Goal: Task Accomplishment & Management: Manage account settings

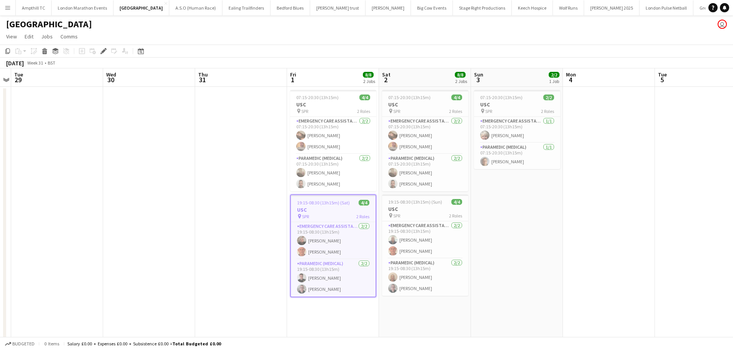
click at [3, 6] on button "Menu" at bounding box center [7, 7] width 15 height 15
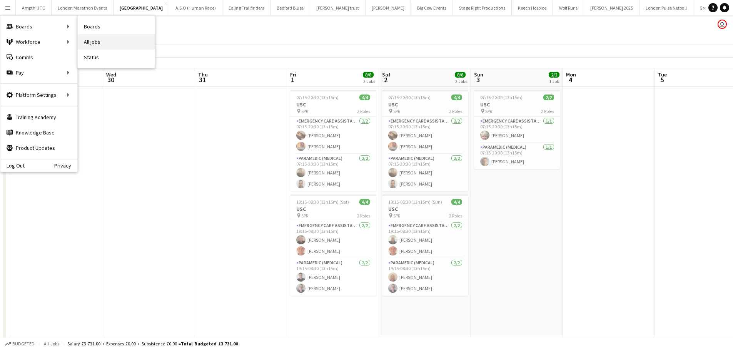
click at [97, 39] on link "All jobs" at bounding box center [116, 41] width 77 height 15
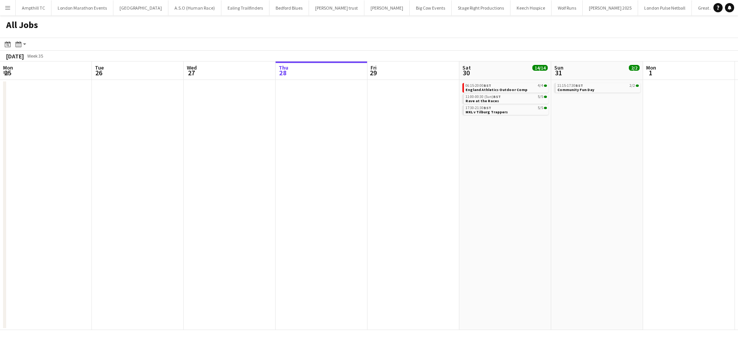
scroll to position [0, 184]
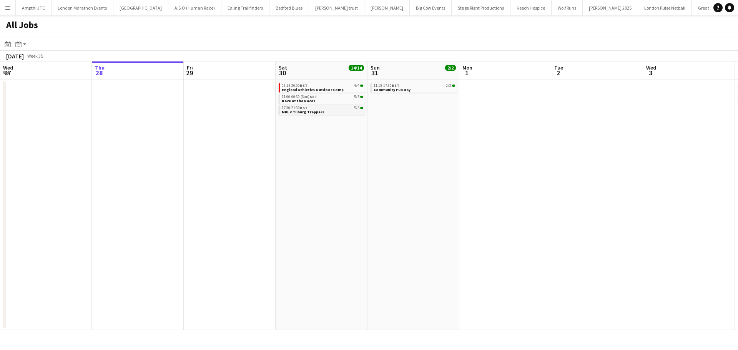
click at [318, 108] on div "17:30-21:30 BST 5/5" at bounding box center [323, 108] width 82 height 4
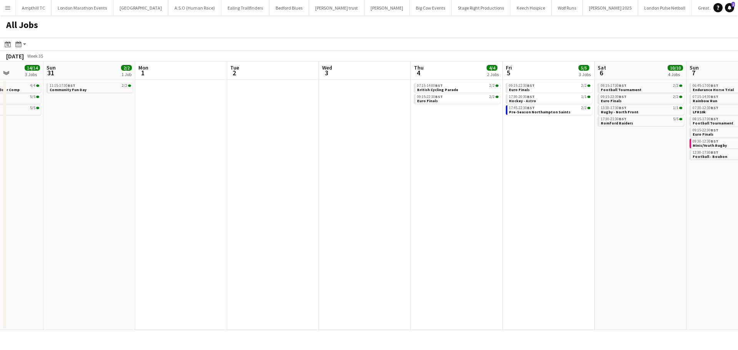
drag, startPoint x: 602, startPoint y: 172, endPoint x: 569, endPoint y: 187, distance: 35.6
click at [262, 197] on app-calendar-viewport "Wed 27 Thu 28 Fri 29 Sat 30 14/14 3 Jobs Sun 31 2/2 1 Job Mon 1 Tue 2 Wed 3 Thu…" at bounding box center [369, 196] width 738 height 269
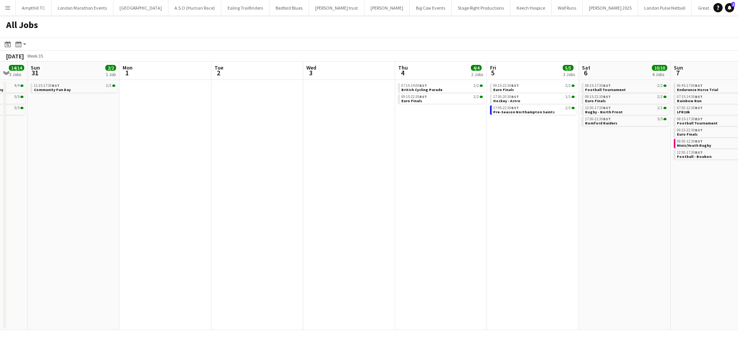
click at [486, 190] on app-all-jobs "All Jobs Date picker AUG 2025 AUG 2025 Monday M Tuesday T Wednesday W Thursday …" at bounding box center [369, 172] width 738 height 315
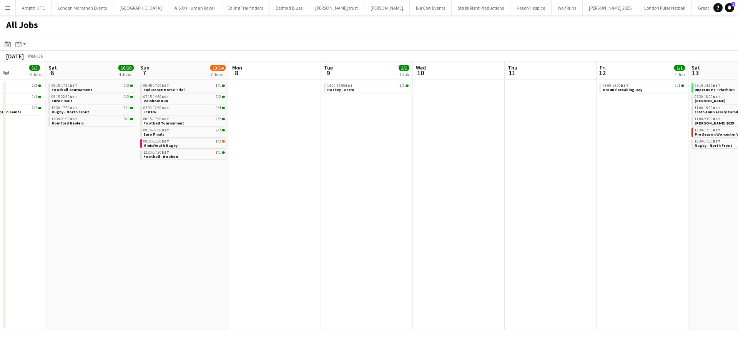
drag, startPoint x: 508, startPoint y: 204, endPoint x: 268, endPoint y: 204, distance: 239.6
click at [268, 204] on app-calendar-viewport "Tue 2 Wed 3 Thu 4 4/4 2 Jobs Fri 5 5/5 3 Jobs Sat 6 10/10 4 Jobs Sun 7 13/14 7 …" at bounding box center [369, 196] width 738 height 269
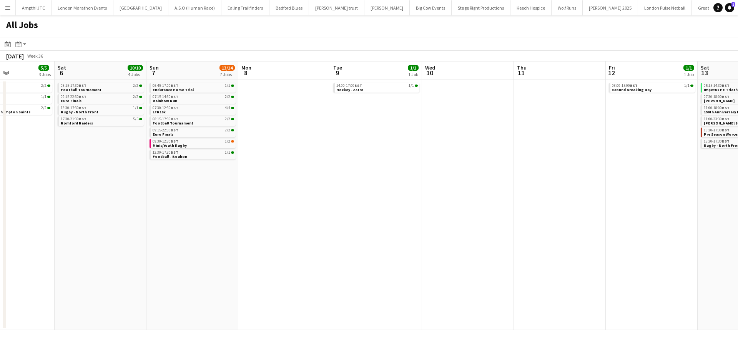
click at [284, 174] on app-calendar-viewport "Tue 2 Wed 3 Thu 4 4/4 2 Jobs Fri 5 5/5 3 Jobs Sat 6 10/10 4 Jobs Sun 7 13/14 7 …" at bounding box center [369, 196] width 738 height 269
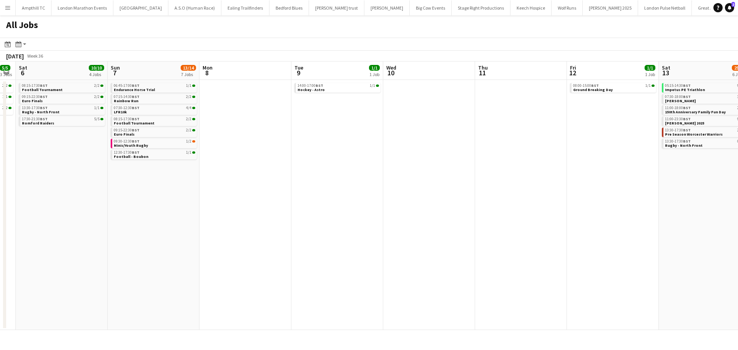
drag, startPoint x: 488, startPoint y: 168, endPoint x: 250, endPoint y: 171, distance: 238.1
click at [250, 171] on app-calendar-viewport "Tue 2 Wed 3 Thu 4 4/4 2 Jobs Fri 5 5/5 3 Jobs Sat 6 10/10 4 Jobs Sun 7 13/14 7 …" at bounding box center [369, 196] width 738 height 269
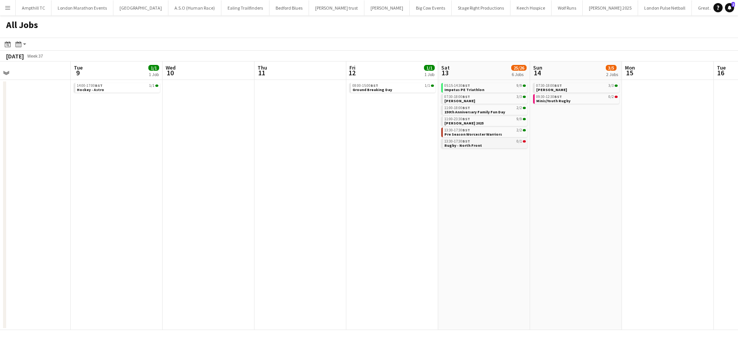
click at [496, 143] on div "13:30-17:30 BST 0/1" at bounding box center [486, 142] width 82 height 4
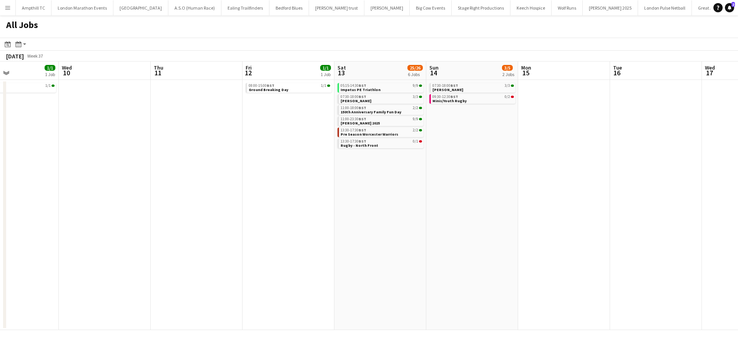
drag, startPoint x: 611, startPoint y: 194, endPoint x: 275, endPoint y: 189, distance: 335.4
click at [278, 189] on app-calendar-viewport "Sun 7 13/14 7 Jobs Mon 8 Tue 9 1/1 1 Job Wed 10 Thu 11 Fri 12 1/1 1 Job Sat 13 …" at bounding box center [369, 196] width 738 height 269
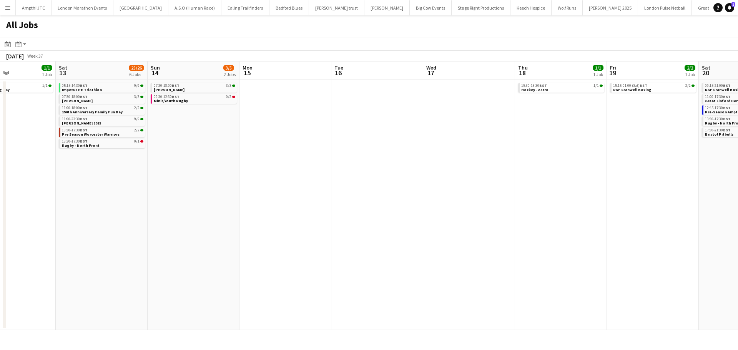
scroll to position [0, 233]
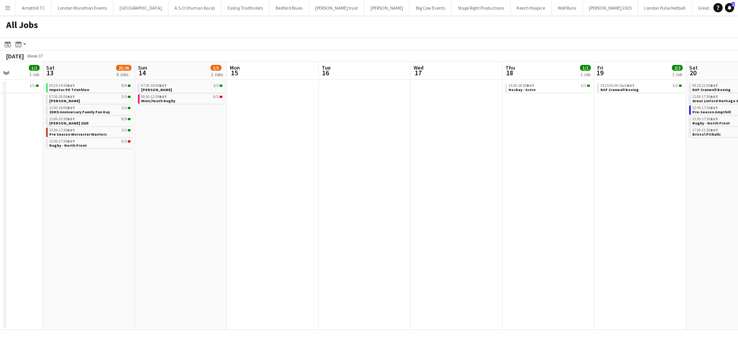
click at [362, 194] on app-all-jobs "All Jobs Date picker AUG 2025 AUG 2025 Monday M Tuesday T Wednesday W Thursday …" at bounding box center [369, 172] width 738 height 315
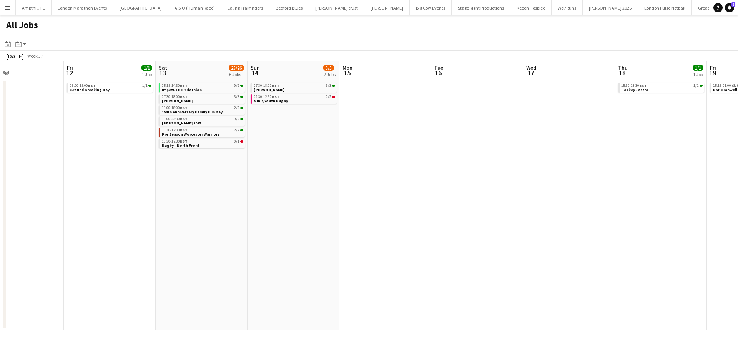
scroll to position [0, 372]
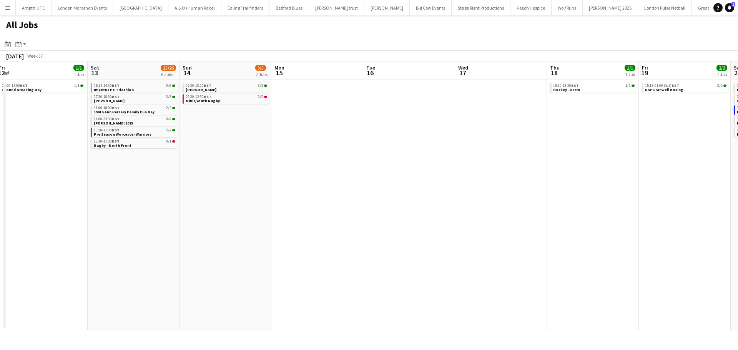
drag, startPoint x: 134, startPoint y: 153, endPoint x: 337, endPoint y: 217, distance: 212.9
click at [336, 215] on app-calendar-viewport "Mon 8 Tue 9 1/1 1 Job Wed 10 Thu 11 Fri 12 1/1 1 Job Sat 13 25/26 6 Jobs Sun 14…" at bounding box center [369, 196] width 738 height 269
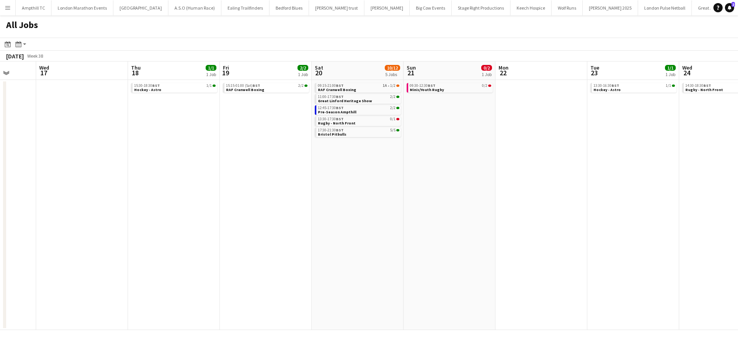
drag, startPoint x: 656, startPoint y: 227, endPoint x: 233, endPoint y: 234, distance: 422.4
click at [233, 234] on app-calendar-viewport "Sun 14 3/5 2 Jobs Mon 15 Tue 16 Wed 17 Thu 18 1/1 1 Job Fri 19 2/2 1 Job Sat 20…" at bounding box center [369, 196] width 738 height 269
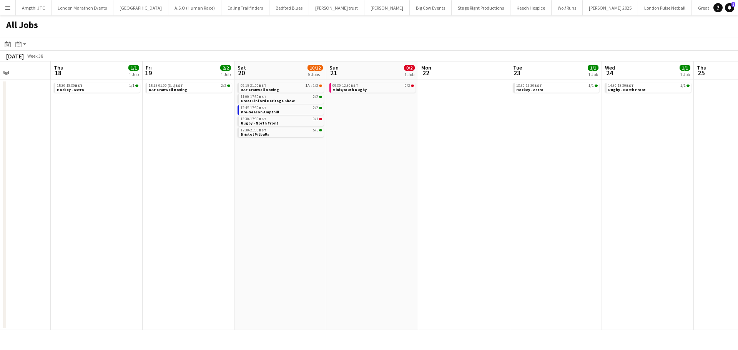
click at [317, 191] on app-all-jobs "All Jobs Date picker AUG 2025 AUG 2025 Monday M Tuesday T Wednesday W Thursday …" at bounding box center [369, 172] width 738 height 315
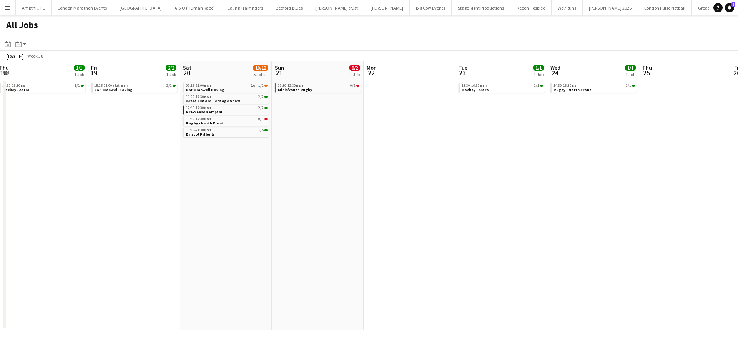
drag, startPoint x: 450, startPoint y: 179, endPoint x: 305, endPoint y: 179, distance: 145.0
click at [304, 179] on app-calendar-viewport "Tue 16 Wed 17 Thu 18 1/1 1 Job Fri 19 2/2 1 Job Sat 20 10/12 5 Jobs Sun 21 0/2 …" at bounding box center [369, 196] width 738 height 269
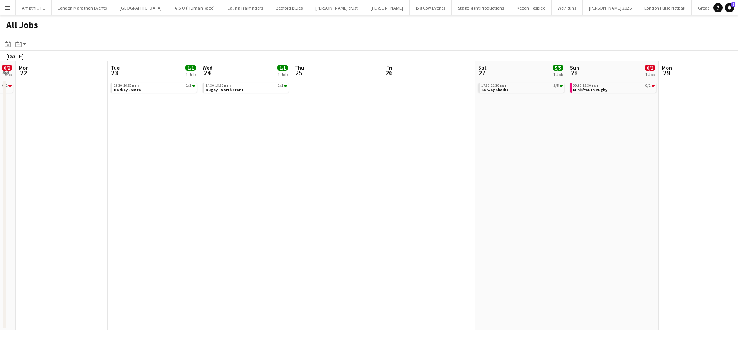
drag, startPoint x: 673, startPoint y: 179, endPoint x: 288, endPoint y: 180, distance: 385.0
click at [290, 180] on app-calendar-viewport "Fri 19 2/2 1 Job Sat 20 10/12 5 Jobs Sun 21 0/2 1 Job Mon 22 Tue 23 1/1 1 Job W…" at bounding box center [369, 196] width 738 height 269
drag, startPoint x: 496, startPoint y: 175, endPoint x: 328, endPoint y: 179, distance: 168.1
click at [303, 179] on app-calendar-viewport "Tue 23 1/1 1 Job Wed 24 1/1 1 Job Thu 25 Fri 26 Sat 27 5/5 1 Job Sun 28 0/2 1 J…" at bounding box center [369, 196] width 738 height 269
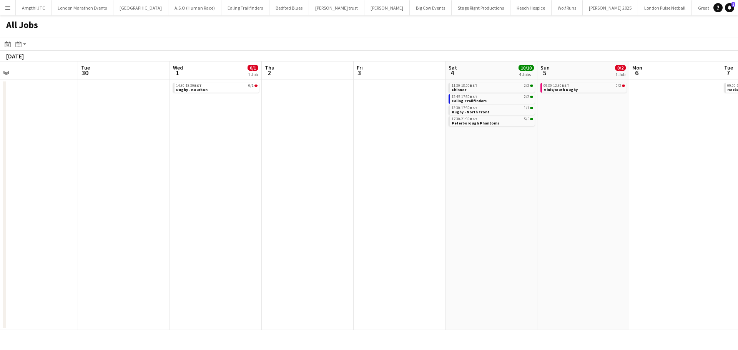
drag, startPoint x: 636, startPoint y: 216, endPoint x: 530, endPoint y: 216, distance: 106.2
click at [528, 216] on app-calendar-viewport "Thu 25 Fri 26 Sat 27 5/5 1 Job Sun 28 0/2 1 Job Mon 29 Tue 30 Wed 1 0/1 1 Job T…" at bounding box center [369, 196] width 738 height 269
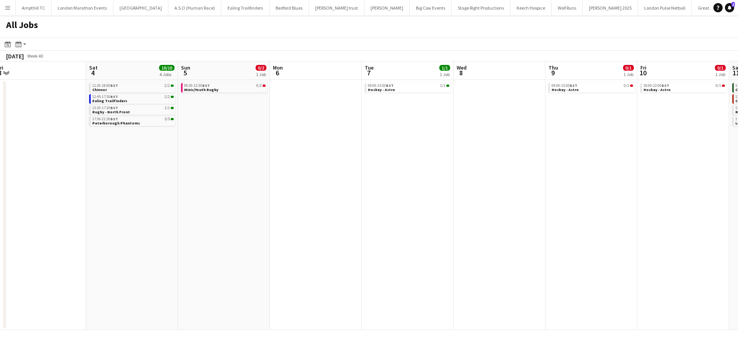
drag, startPoint x: 642, startPoint y: 145, endPoint x: 283, endPoint y: 210, distance: 365.1
click at [283, 210] on app-calendar-viewport "Tue 30 Wed 1 0/1 1 Job Thu 2 Fri 3 Sat 4 10/10 4 Jobs Sun 5 0/2 1 Job Mon 6 Tue…" at bounding box center [369, 196] width 738 height 269
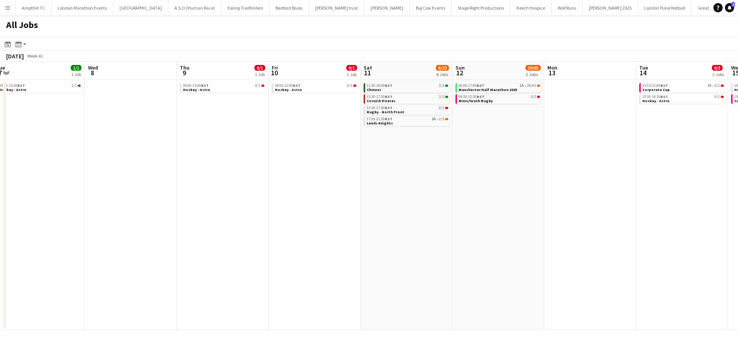
scroll to position [0, 282]
drag, startPoint x: 511, startPoint y: 193, endPoint x: 159, endPoint y: 220, distance: 352.9
click at [159, 220] on app-calendar-viewport "Sat 4 10/10 4 Jobs Sun 5 0/2 1 Job Mon 6 Tue 7 1/1 1 Job Wed 8 Thu 9 0/1 1 Job …" at bounding box center [369, 196] width 738 height 269
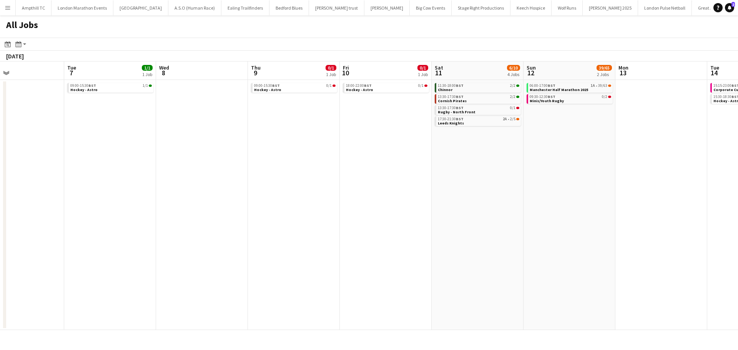
drag, startPoint x: 173, startPoint y: 213, endPoint x: 433, endPoint y: 207, distance: 260.5
click at [433, 207] on app-calendar-viewport "Sat 4 10/10 4 Jobs Sun 5 0/2 1 Job Mon 6 Tue 7 1/1 1 Job Wed 8 Thu 9 0/1 1 Job …" at bounding box center [369, 196] width 738 height 269
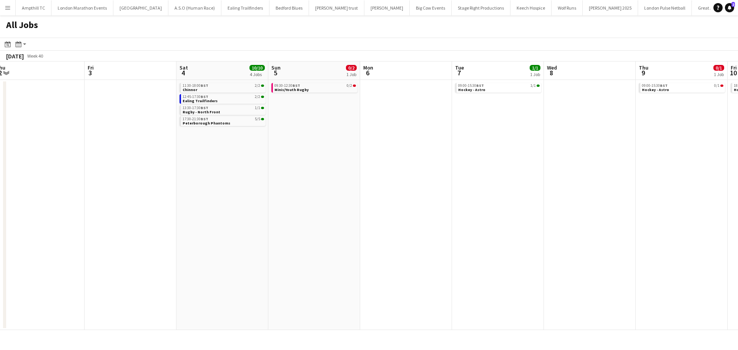
drag, startPoint x: 223, startPoint y: 240, endPoint x: 418, endPoint y: 208, distance: 197.5
click at [423, 211] on app-calendar-viewport "Tue 30 Wed 1 0/1 1 Job Thu 2 Fri 3 Sat 4 10/10 4 Jobs Sun 5 0/2 1 Job Mon 6 Tue…" at bounding box center [369, 196] width 738 height 269
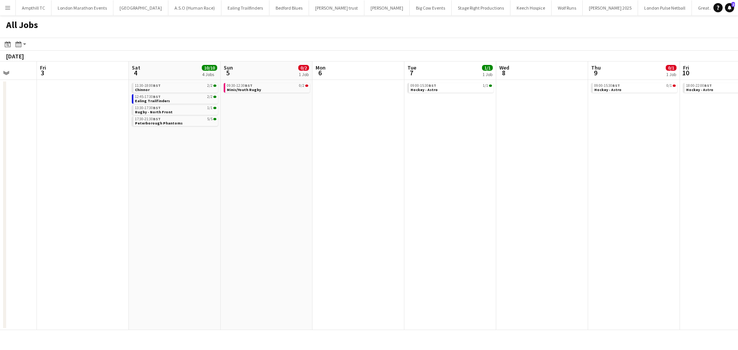
drag, startPoint x: 230, startPoint y: 180, endPoint x: 423, endPoint y: 203, distance: 194.1
click at [545, 177] on app-calendar-viewport "Tue 30 Wed 1 0/1 1 Job Thu 2 Fri 3 Sat 4 10/10 4 Jobs Sun 5 0/2 1 Job Mon 6 Tue…" at bounding box center [369, 196] width 738 height 269
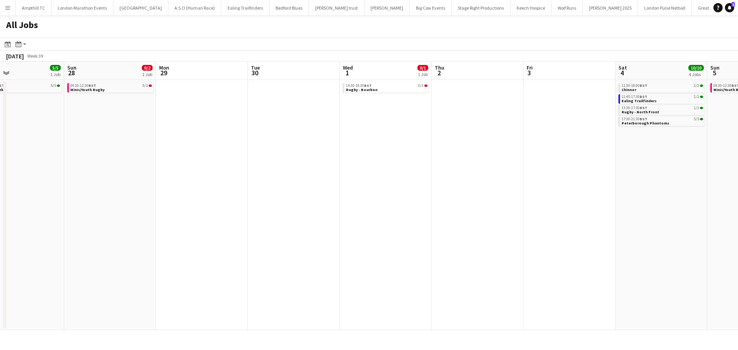
drag, startPoint x: 288, startPoint y: 211, endPoint x: 534, endPoint y: 213, distance: 245.8
click at [534, 213] on app-calendar-viewport "Thu 25 Fri 26 Sat 27 5/5 1 Job Sun 28 0/2 1 Job Mon 29 Tue 30 Wed 1 0/1 1 Job T…" at bounding box center [369, 196] width 738 height 269
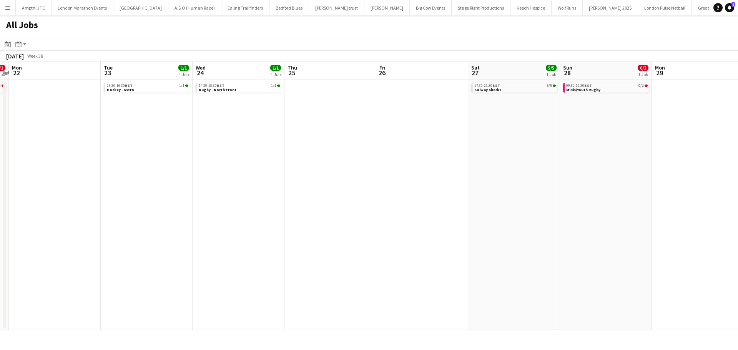
drag, startPoint x: 320, startPoint y: 155, endPoint x: 608, endPoint y: 155, distance: 288.5
click at [608, 155] on app-calendar-viewport "Fri 19 2/2 1 Job Sat 20 10/12 5 Jobs Sun 21 0/2 1 Job Mon 22 Tue 23 1/1 1 Job W…" at bounding box center [369, 196] width 738 height 269
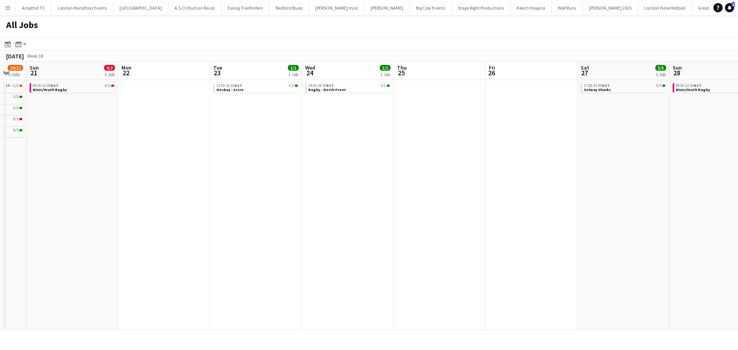
drag, startPoint x: 296, startPoint y: 170, endPoint x: 510, endPoint y: 171, distance: 214.2
click at [638, 171] on app-calendar-viewport "Thu 18 1/1 1 Job Fri 19 2/2 1 Job Sat 20 10/12 5 Jobs Sun 21 0/2 1 Job Mon 22 T…" at bounding box center [369, 196] width 738 height 269
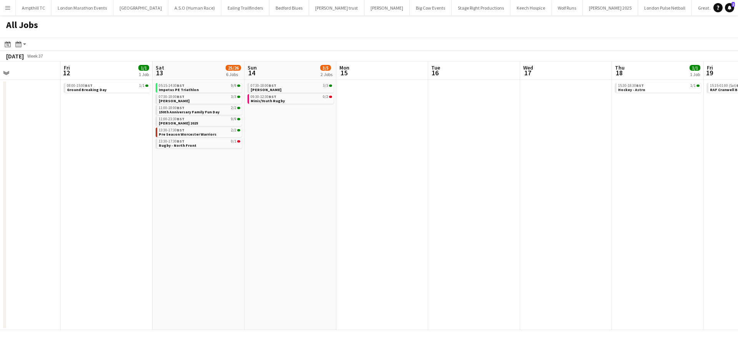
drag, startPoint x: 206, startPoint y: 160, endPoint x: 505, endPoint y: 177, distance: 298.9
click at [718, 197] on app-calendar-viewport "Wed 10 Thu 11 Fri 12 1/1 1 Job Sat 13 25/26 6 Jobs Sun 14 3/5 2 Jobs Mon 15 Tue…" at bounding box center [369, 196] width 738 height 269
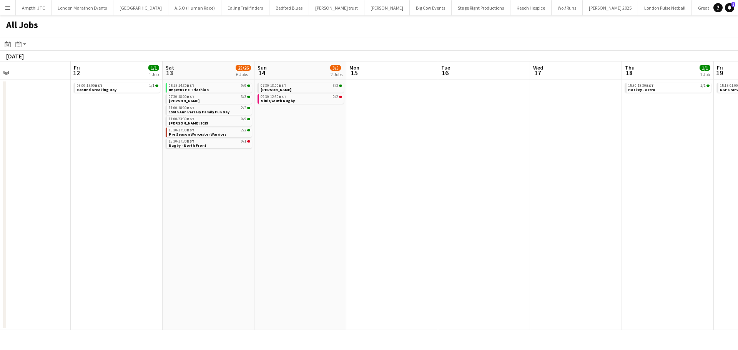
drag, startPoint x: 301, startPoint y: 209, endPoint x: 634, endPoint y: 214, distance: 333.5
click at [642, 213] on app-calendar-viewport "Tue 9 1/1 1 Job Wed 10 Thu 11 Fri 12 1/1 1 Job Sat 13 25/26 6 Jobs Sun 14 3/5 2…" at bounding box center [369, 196] width 738 height 269
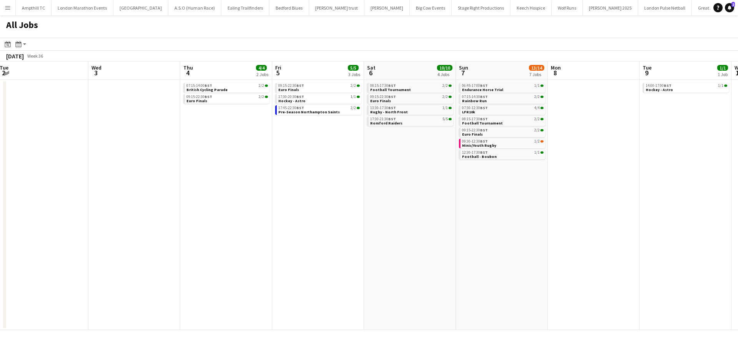
drag, startPoint x: 703, startPoint y: 218, endPoint x: 319, endPoint y: 220, distance: 384.6
click at [707, 218] on app-calendar-viewport "Sun 31 2/2 1 Job Mon 1 Tue 2 Wed 3 Thu 4 4/4 2 Jobs Fri 5 5/5 3 Jobs Sat 6 10/1…" at bounding box center [369, 196] width 738 height 269
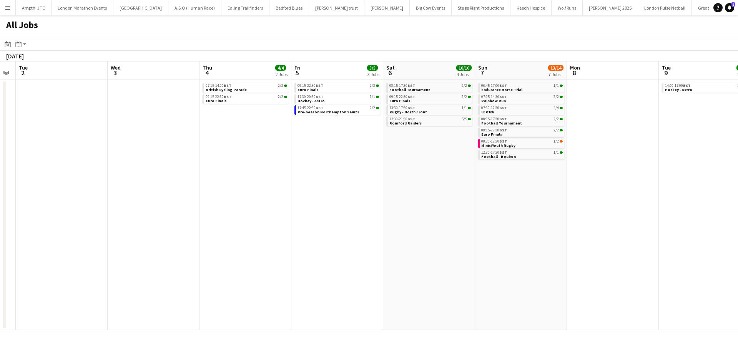
drag, startPoint x: 310, startPoint y: 215, endPoint x: 548, endPoint y: 215, distance: 237.3
click at [613, 214] on app-calendar-viewport "Sun 31 2/2 1 Job Mon 1 Tue 2 Wed 3 Thu 4 4/4 2 Jobs Fri 5 5/5 3 Jobs Sat 6 10/1…" at bounding box center [369, 196] width 738 height 269
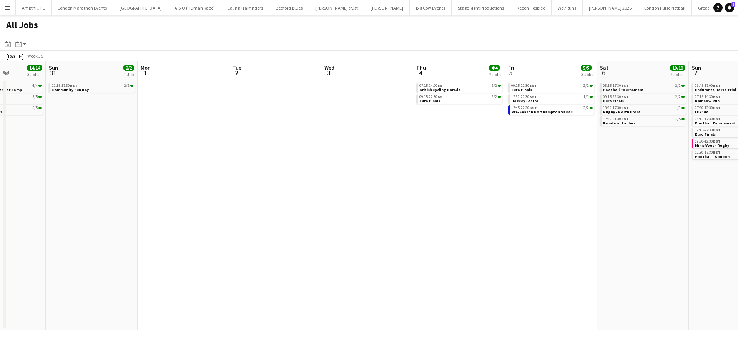
drag, startPoint x: 393, startPoint y: 212, endPoint x: 630, endPoint y: 208, distance: 237.3
click at [631, 208] on app-calendar-viewport "Thu 28 Fri 29 Sat 30 14/14 3 Jobs Sun 31 2/2 1 Job Mon 1 Tue 2 Wed 3 Thu 4 4/4 …" at bounding box center [369, 196] width 738 height 269
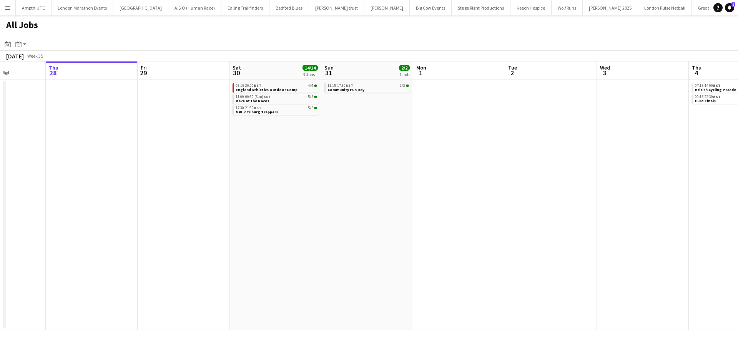
scroll to position [0, 178]
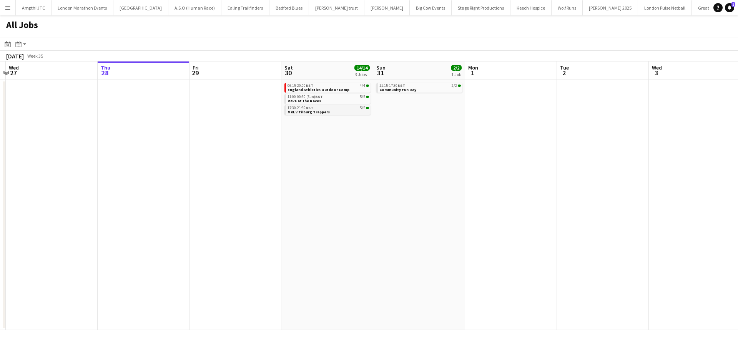
click at [336, 110] on link "17:30-21:30 BST 5/5 MKL v Tilburg Trappers" at bounding box center [329, 109] width 82 height 9
click at [341, 88] on span "England Athletics Outdoor Comp" at bounding box center [319, 89] width 62 height 5
click at [411, 88] on span "Community Fun Day" at bounding box center [397, 89] width 37 height 5
click at [335, 101] on link "11:00-00:30 (Sun) BST 5/5 Rave at the Races" at bounding box center [328, 98] width 82 height 9
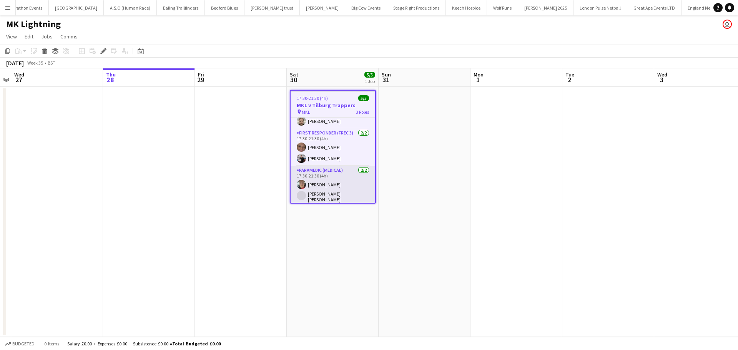
scroll to position [15, 0]
click at [337, 179] on app-card-role "Paramedic (Medical) 2/2 17:30-21:30 (4h) Scott Cawley Innes Eaton" at bounding box center [333, 186] width 85 height 40
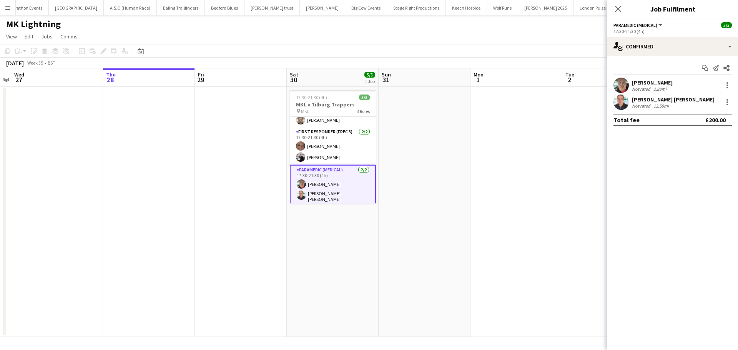
click at [336, 182] on app-card-role "Paramedic (Medical) 2/2 17:30-21:30 (4h) Scott Cawley Innes Eaton" at bounding box center [333, 185] width 86 height 41
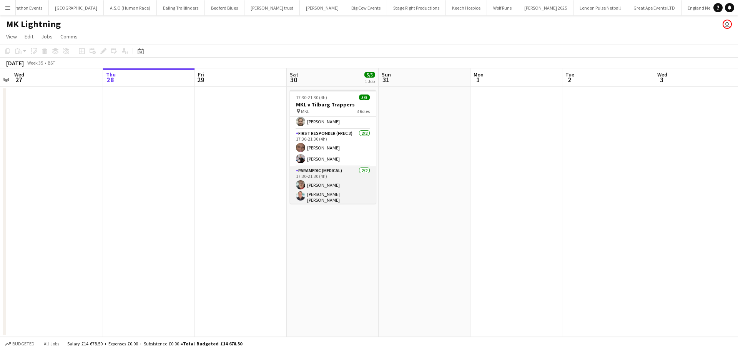
click at [337, 182] on app-card-role "Paramedic (Medical) 2/2 17:30-21:30 (4h) Scott Cawley Innes Eaton" at bounding box center [333, 187] width 86 height 40
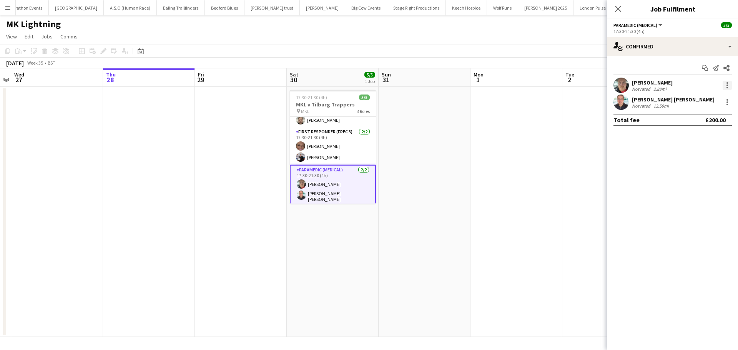
click at [727, 82] on div at bounding box center [727, 85] width 9 height 9
click at [703, 169] on button "Remove" at bounding box center [702, 173] width 60 height 18
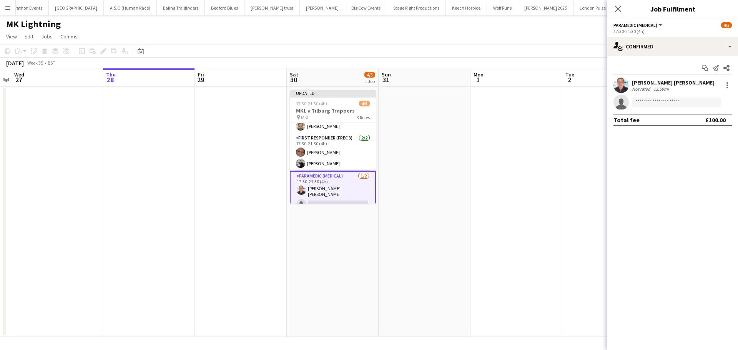
click at [427, 151] on app-date-cell at bounding box center [425, 212] width 92 height 250
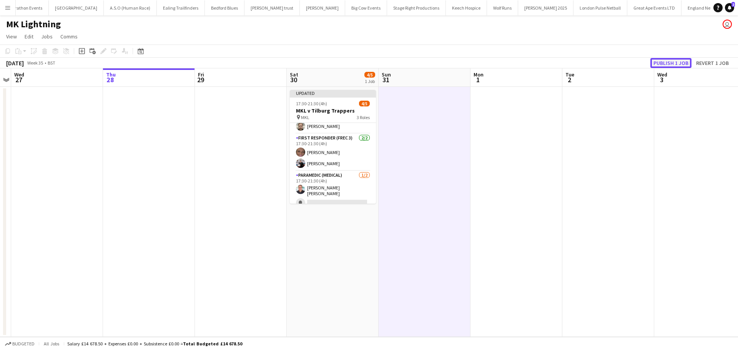
click at [672, 64] on button "Publish 1 job" at bounding box center [671, 63] width 41 height 10
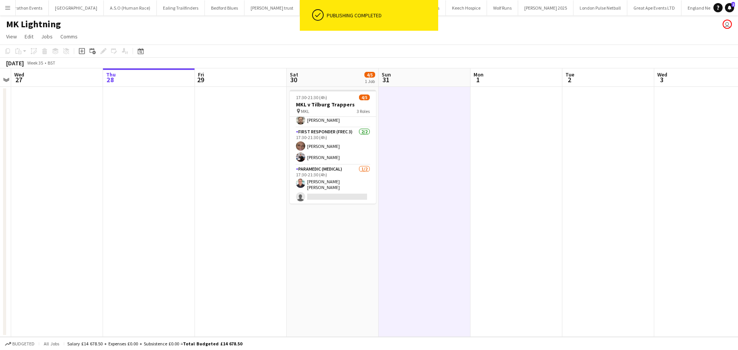
scroll to position [14, 0]
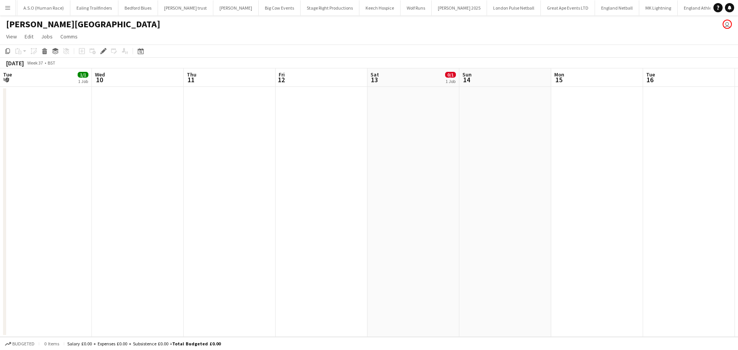
scroll to position [0, 265]
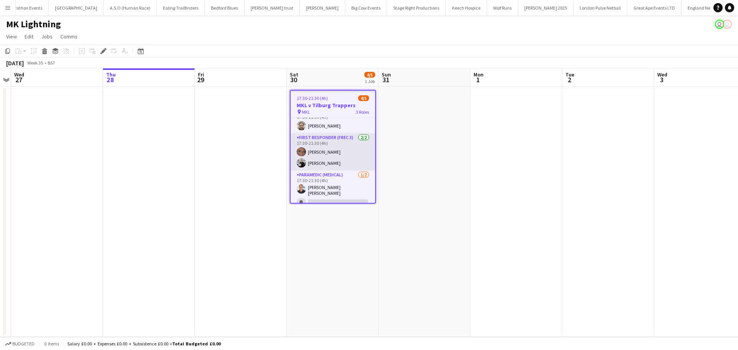
scroll to position [15, 0]
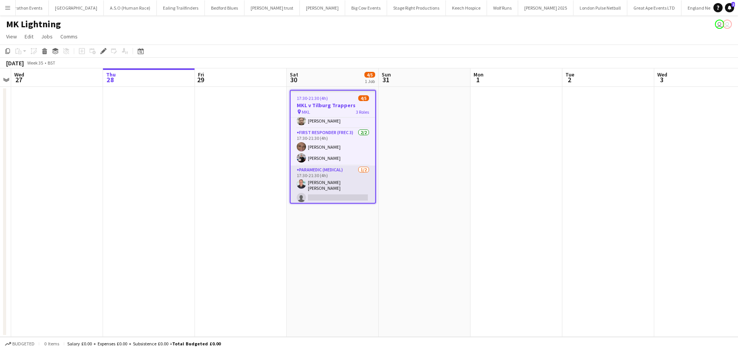
click at [330, 193] on app-card-role "Paramedic (Medical) 1/2 17:30-21:30 (4h) Innes Eaton single-neutral-actions" at bounding box center [333, 186] width 85 height 40
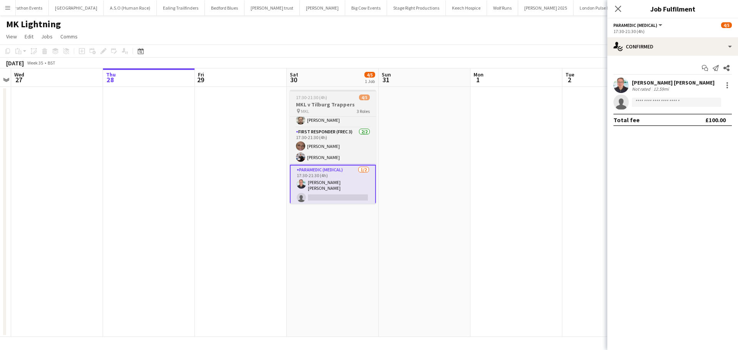
click at [328, 112] on div "pin MKL 3 Roles" at bounding box center [333, 111] width 86 height 6
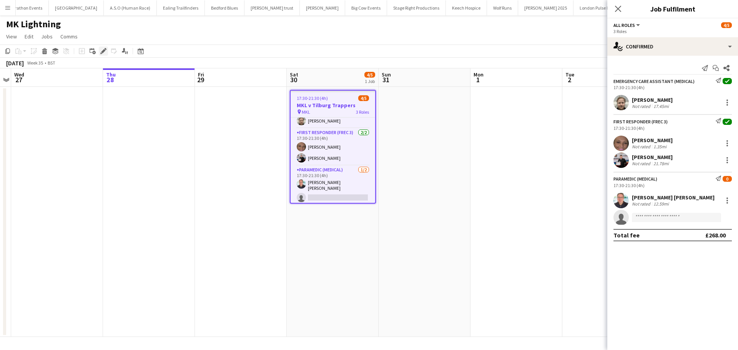
click at [103, 50] on icon at bounding box center [103, 51] width 4 height 4
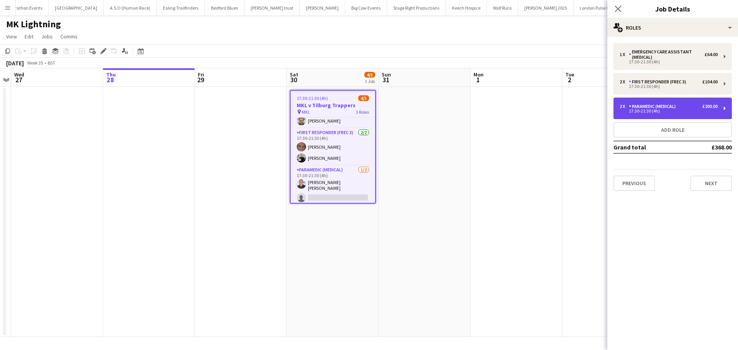
click at [675, 107] on div "Paramedic (Medical)" at bounding box center [654, 106] width 50 height 5
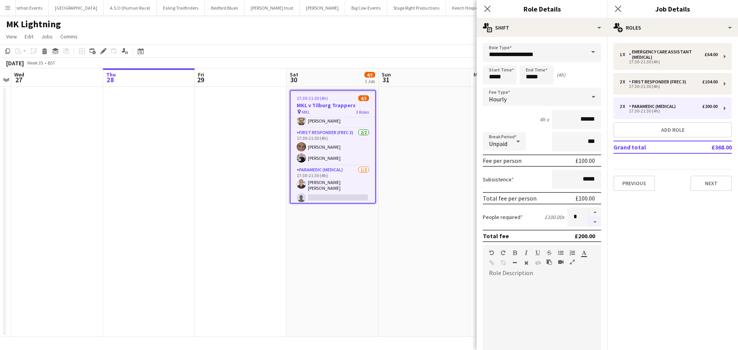
click at [593, 223] on button "button" at bounding box center [595, 223] width 12 height 10
type input "*"
click at [683, 132] on button "Add role" at bounding box center [673, 129] width 118 height 15
type input "**********"
type input "*****"
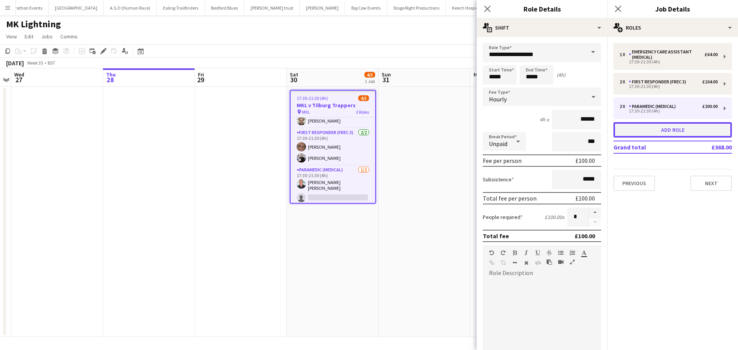
type input "*****"
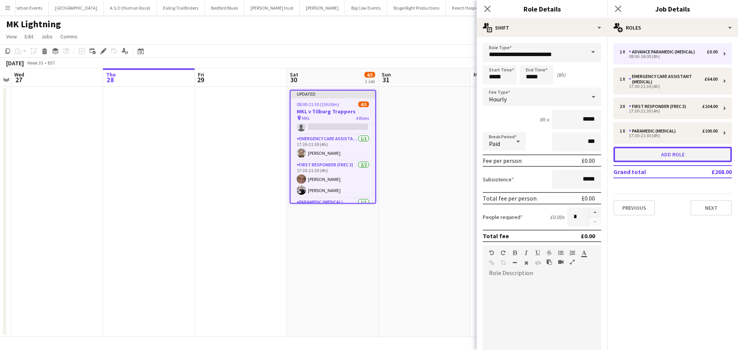
scroll to position [37, 0]
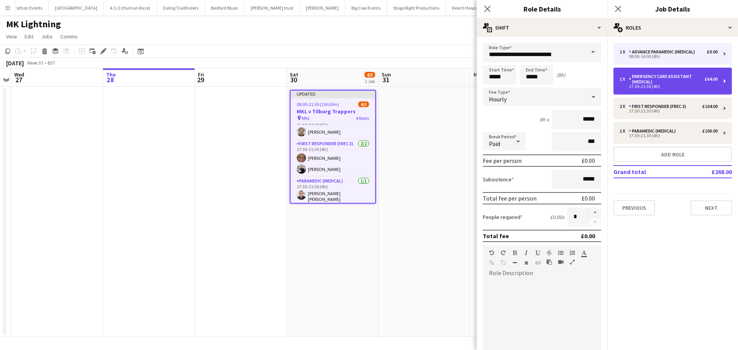
click at [693, 87] on div "17:30-21:30 (4h)" at bounding box center [669, 87] width 98 height 4
type input "**********"
type input "*****"
type input "******"
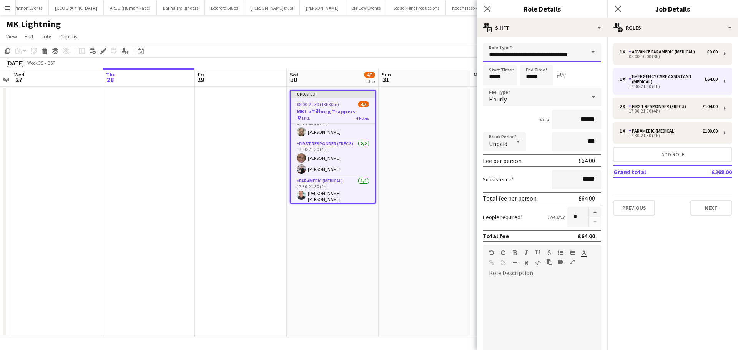
click at [578, 54] on input "**********" at bounding box center [542, 52] width 118 height 19
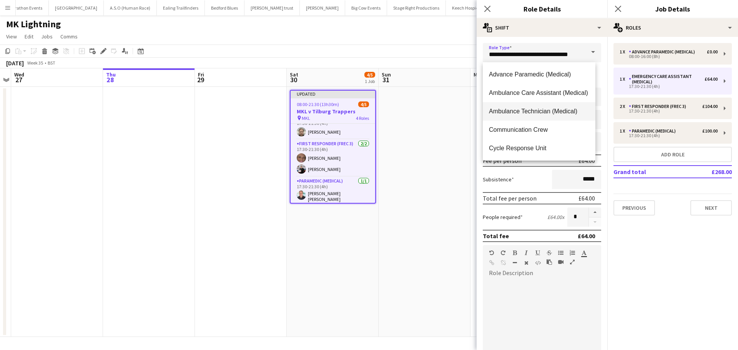
click at [567, 112] on span "Ambulance Technician (Medical)" at bounding box center [539, 111] width 100 height 7
type input "**********"
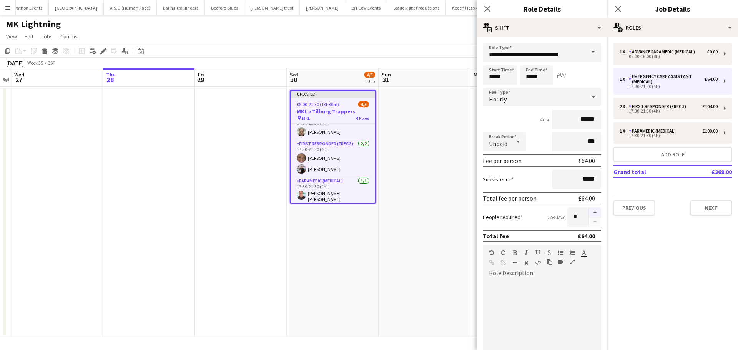
click at [589, 211] on button "button" at bounding box center [595, 213] width 12 height 10
type input "*"
drag, startPoint x: 590, startPoint y: 120, endPoint x: 554, endPoint y: 120, distance: 36.2
click at [554, 120] on input "******" at bounding box center [576, 119] width 49 height 19
type input "**"
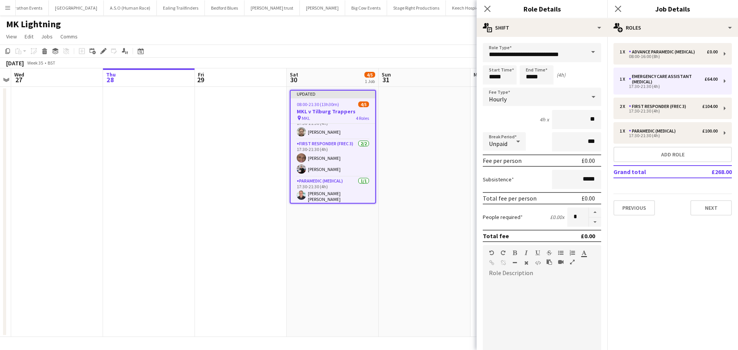
click at [509, 117] on div "4h x **" at bounding box center [542, 119] width 118 height 19
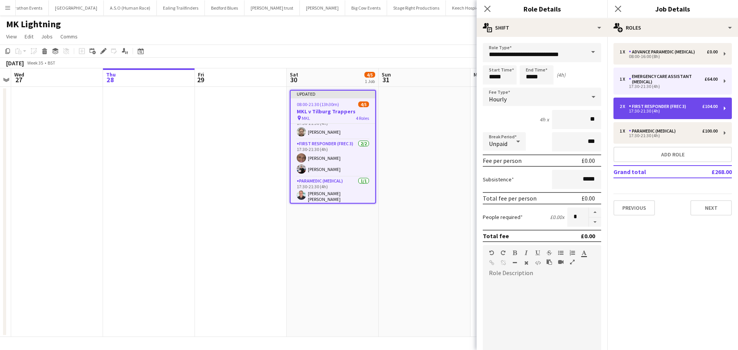
click at [680, 113] on div "17:30-21:30 (4h)" at bounding box center [669, 111] width 98 height 4
type input "**********"
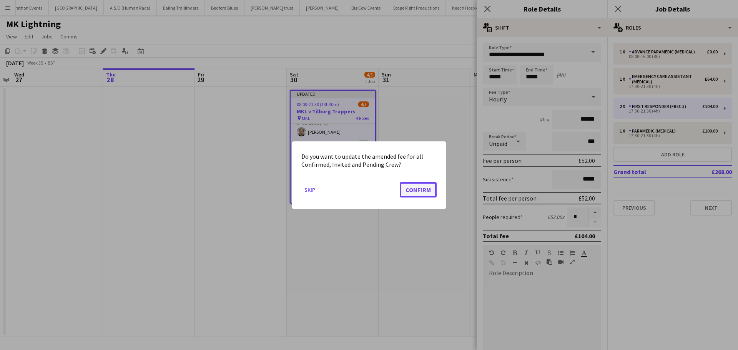
click at [415, 190] on button "Confirm" at bounding box center [418, 189] width 37 height 15
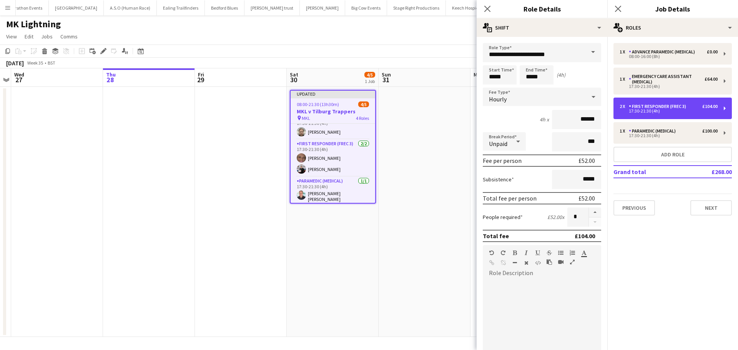
scroll to position [42, 0]
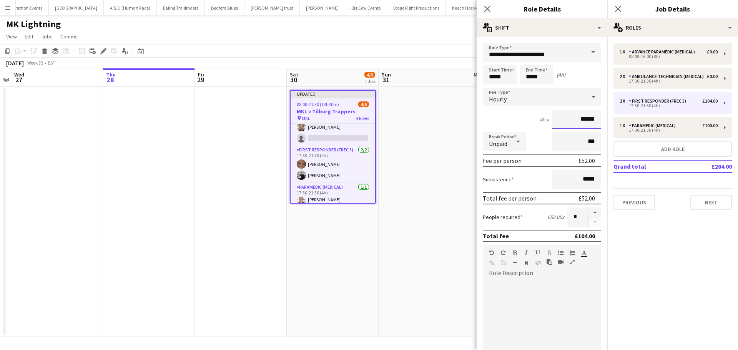
drag, startPoint x: 591, startPoint y: 121, endPoint x: 543, endPoint y: 121, distance: 47.7
click at [543, 121] on div "4h x ******" at bounding box center [542, 119] width 118 height 19
type input "**"
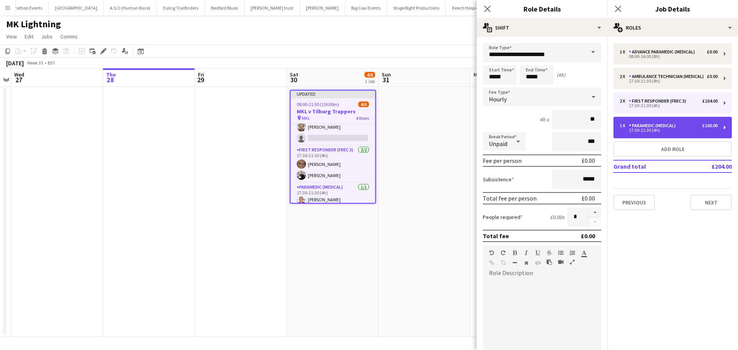
click at [678, 128] on div "Paramedic (Medical)" at bounding box center [654, 125] width 50 height 5
type input "**********"
type input "******"
type input "*"
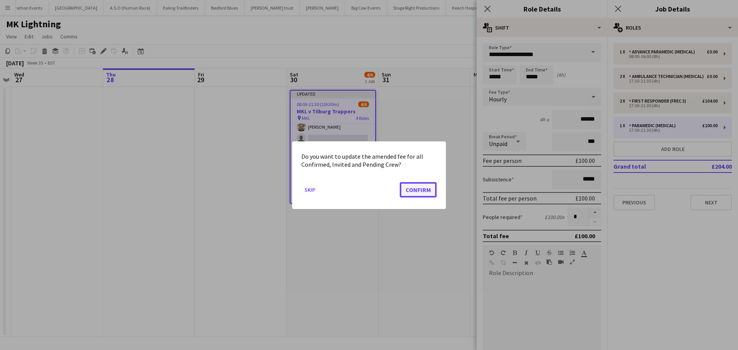
click at [428, 194] on button "Confirm" at bounding box center [418, 189] width 37 height 15
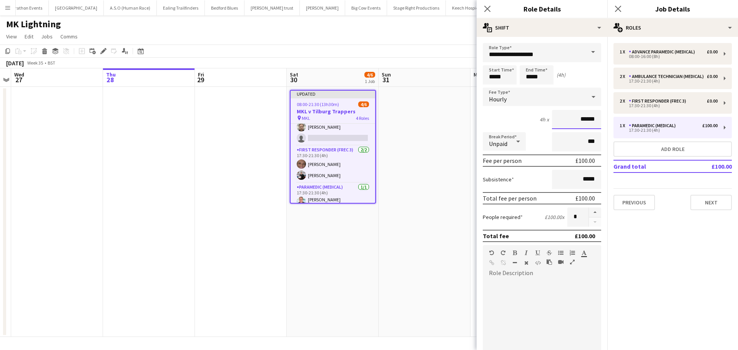
drag, startPoint x: 592, startPoint y: 123, endPoint x: 548, endPoint y: 118, distance: 44.5
click at [552, 118] on input "******" at bounding box center [576, 119] width 49 height 19
type input "**"
drag, startPoint x: 494, startPoint y: 113, endPoint x: 531, endPoint y: 109, distance: 36.8
click at [495, 114] on div "4h x **" at bounding box center [542, 119] width 118 height 19
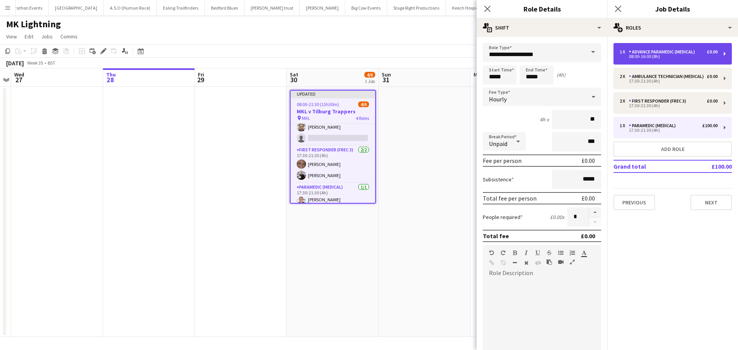
click at [666, 54] on div "Advance Paramedic (Medical)" at bounding box center [663, 51] width 69 height 5
type input "**********"
type input "*****"
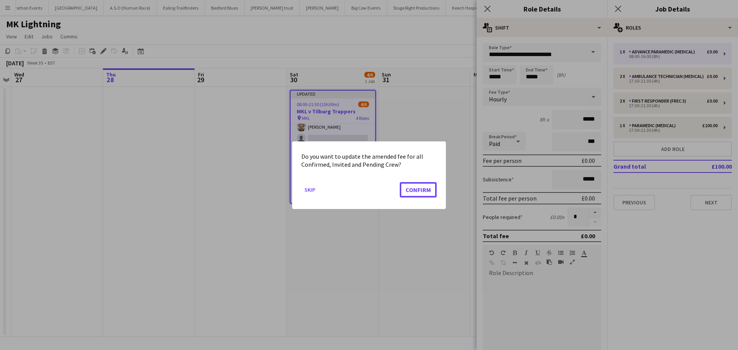
drag, startPoint x: 418, startPoint y: 196, endPoint x: 459, endPoint y: 140, distance: 68.5
click at [419, 196] on button "Confirm" at bounding box center [418, 189] width 37 height 15
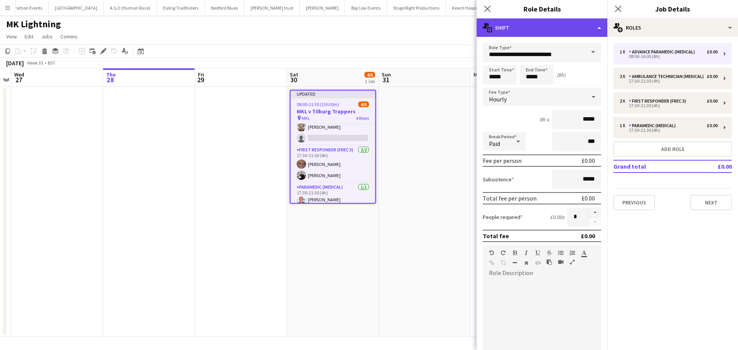
click at [576, 31] on div "multiple-actions-text Shift" at bounding box center [542, 27] width 131 height 18
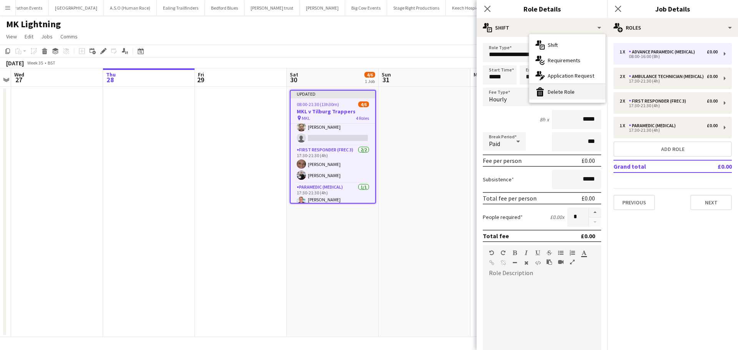
click at [563, 88] on div "bin-2 Delete Role" at bounding box center [568, 91] width 76 height 15
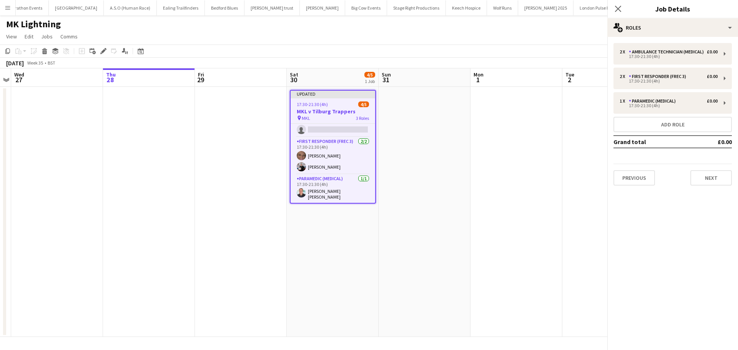
scroll to position [15, 0]
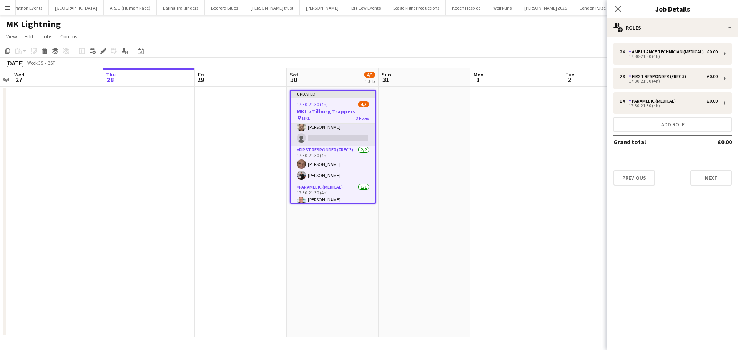
click at [344, 139] on app-card-role "Ambulance Technician (Medical) 1A 1/2 17:30-21:30 (4h) Aaron Clarke single-neut…" at bounding box center [333, 126] width 85 height 37
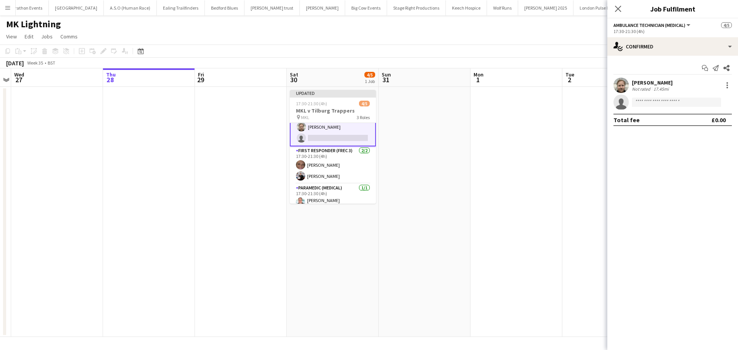
scroll to position [16, 0]
click at [645, 108] on app-invite-slot "single-neutral-actions" at bounding box center [673, 102] width 131 height 15
click at [648, 103] on input at bounding box center [676, 102] width 89 height 9
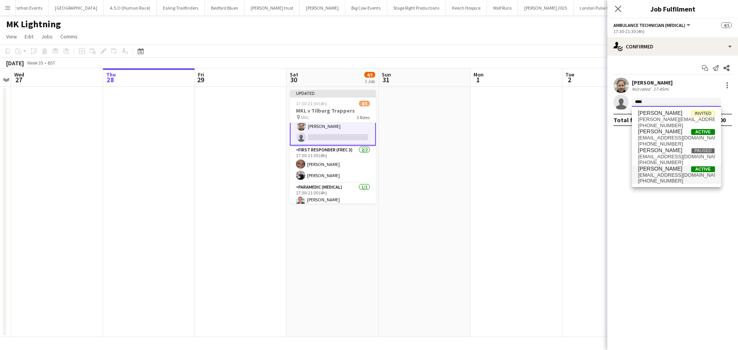
type input "****"
click at [661, 172] on span "pringlema999@hotmail.com" at bounding box center [676, 175] width 77 height 6
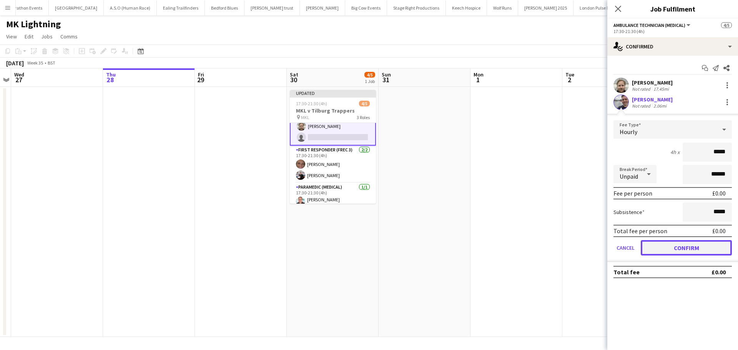
click at [681, 248] on button "Confirm" at bounding box center [686, 247] width 91 height 15
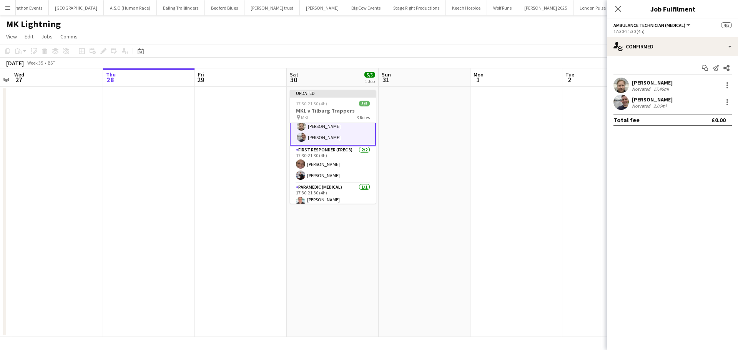
drag, startPoint x: 617, startPoint y: 7, endPoint x: 627, endPoint y: 30, distance: 24.8
click at [617, 7] on icon at bounding box center [618, 9] width 6 height 6
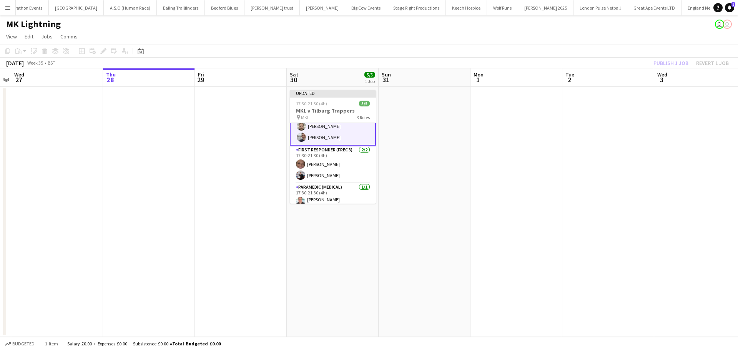
click at [639, 75] on app-board-header-date "Tue 2" at bounding box center [609, 77] width 92 height 18
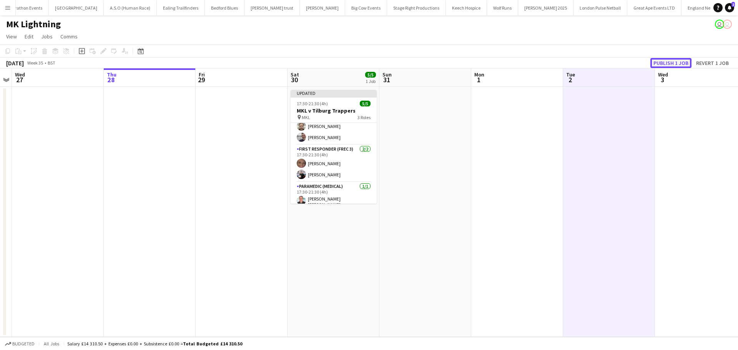
click at [666, 62] on button "Publish 1 job" at bounding box center [671, 63] width 41 height 10
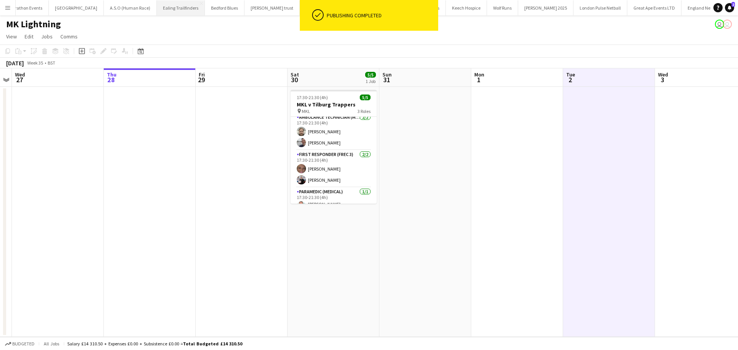
scroll to position [0, 0]
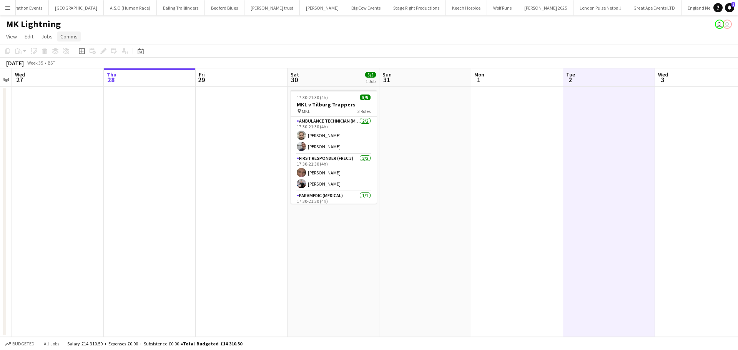
click at [70, 33] on link "Comms" at bounding box center [68, 37] width 23 height 10
click at [85, 68] on div "Notify confirmed crew Create chat" at bounding box center [89, 61] width 64 height 32
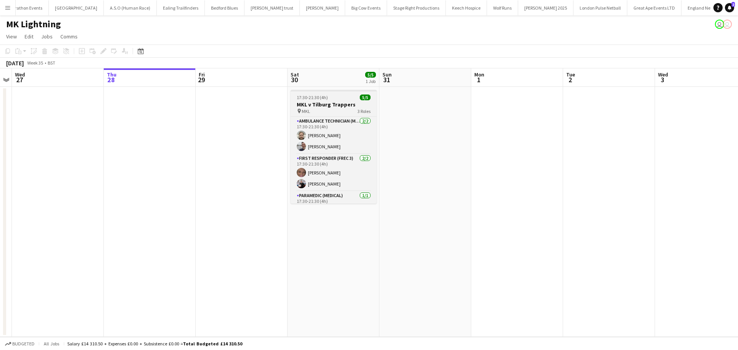
click at [327, 105] on h3 "MKL v Tilburg Trappers" at bounding box center [334, 104] width 86 height 7
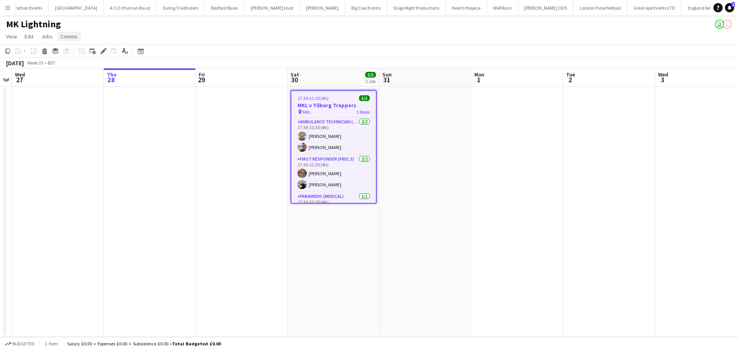
click at [75, 40] on link "Comms" at bounding box center [68, 37] width 23 height 10
click at [80, 72] on span "Create chat" at bounding box center [76, 69] width 27 height 7
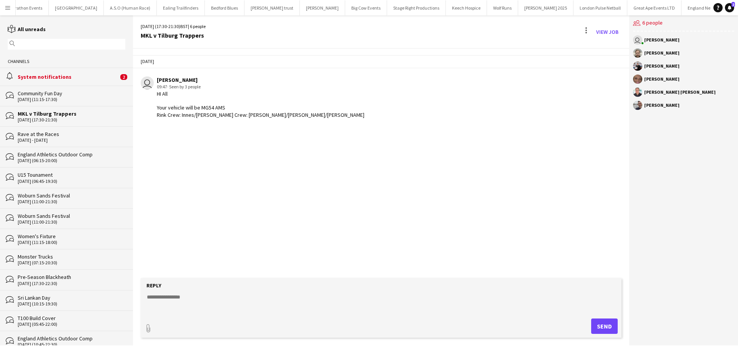
click at [180, 303] on textarea at bounding box center [382, 303] width 473 height 20
drag, startPoint x: 157, startPoint y: 90, endPoint x: 169, endPoint y: 95, distance: 13.3
click at [169, 95] on div "Mark Boobier 09:47 · Seen by 3 people HI All Your vehicle will be MG54 AMS Rink…" at bounding box center [261, 98] width 208 height 42
click at [168, 100] on div "HI All Your vehicle will be MG54 AMS Rink Crew: Innes/Aaron Crowd Crew: Scott/C…" at bounding box center [261, 104] width 208 height 28
drag, startPoint x: 157, startPoint y: 95, endPoint x: 240, endPoint y: 127, distance: 89.0
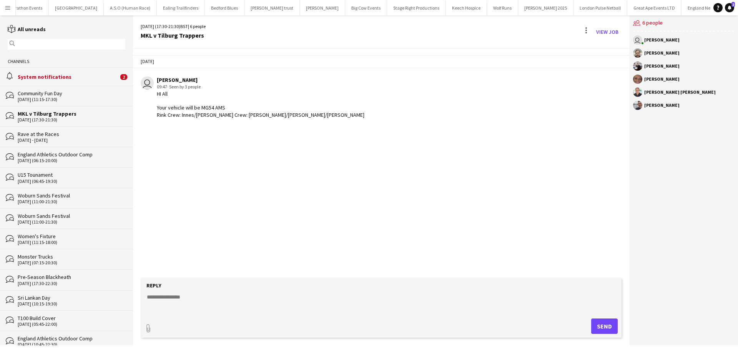
click at [243, 122] on app-chat-message "user Mark Boobier 09:47 · Seen by 3 people HI All Your vehicle will be MG54 AMS…" at bounding box center [381, 98] width 497 height 50
copy div "HI All Your vehicle will be MG54 AMS Rink Crew: Innes/Aaron Crowd Crew: Scott/C…"
click at [187, 298] on textarea at bounding box center [382, 303] width 473 height 20
paste textarea "**********"
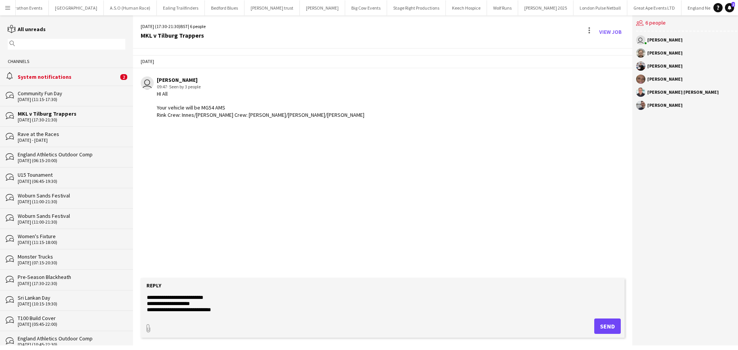
click at [188, 312] on textarea "**********" at bounding box center [382, 303] width 473 height 20
type textarea "**********"
click at [612, 330] on button "Send" at bounding box center [608, 326] width 27 height 15
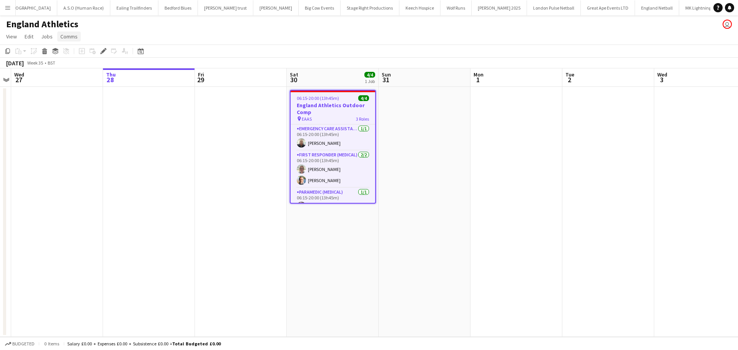
drag, startPoint x: 65, startPoint y: 37, endPoint x: 72, endPoint y: 37, distance: 6.9
click at [65, 37] on span "Comms" at bounding box center [68, 36] width 17 height 7
click at [87, 68] on span "Create chat" at bounding box center [76, 69] width 27 height 7
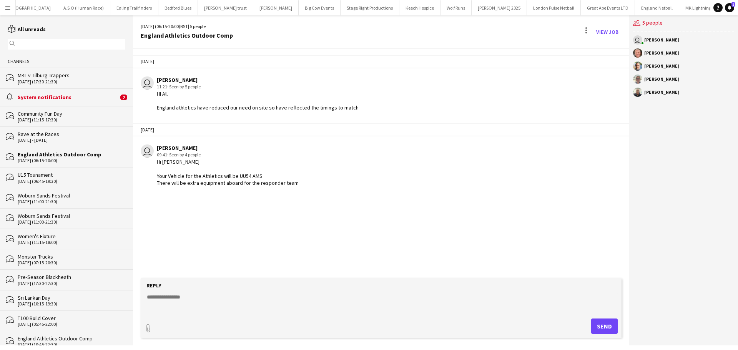
click at [75, 95] on div "System notifications" at bounding box center [68, 97] width 101 height 7
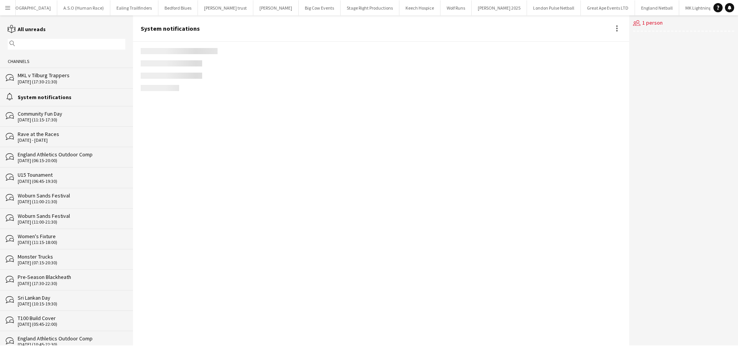
scroll to position [905, 0]
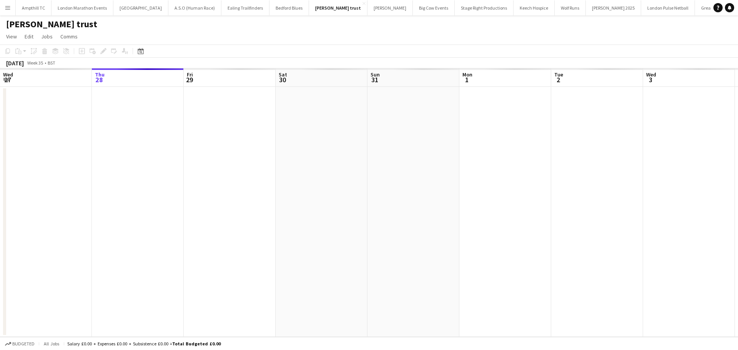
scroll to position [0, 265]
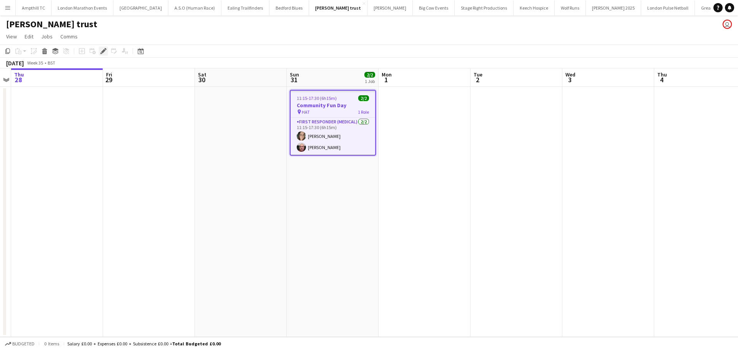
click at [106, 51] on icon "Edit" at bounding box center [103, 51] width 6 height 6
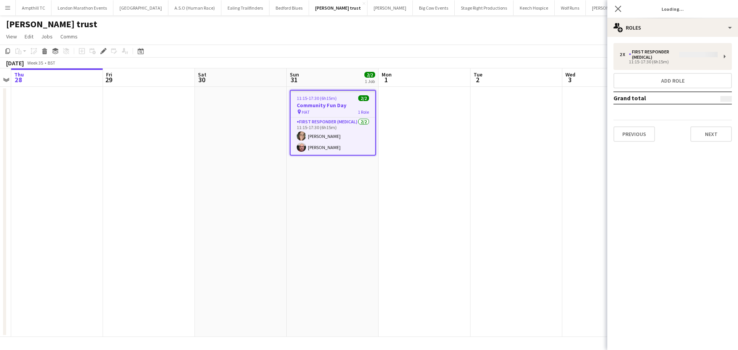
type input "**********"
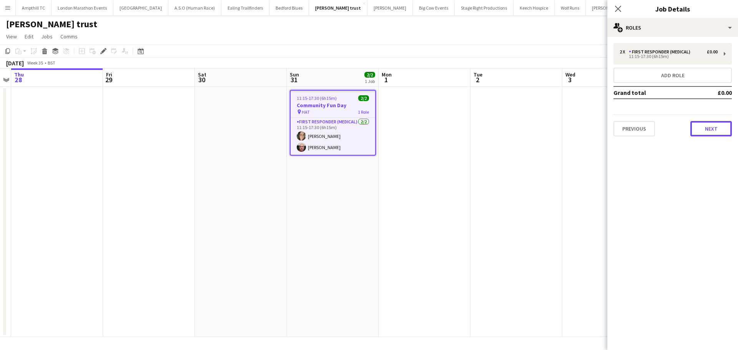
click at [700, 127] on button "Next" at bounding box center [712, 128] width 42 height 15
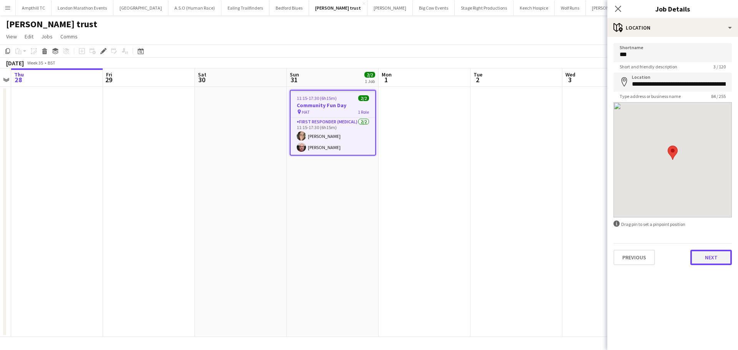
click at [718, 258] on button "Next" at bounding box center [712, 257] width 42 height 15
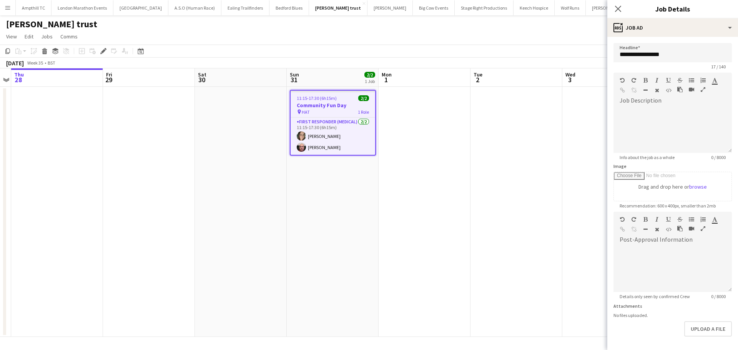
click at [331, 103] on h3 "Community Fun Day" at bounding box center [333, 105] width 85 height 7
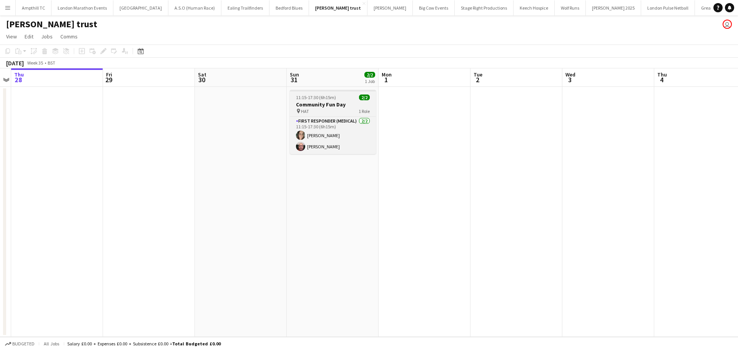
click at [331, 100] on app-job-card "11:15-17:30 (6h15m) 2/2 Community Fun Day pin HAT 1 Role First Responder (Medic…" at bounding box center [333, 122] width 86 height 64
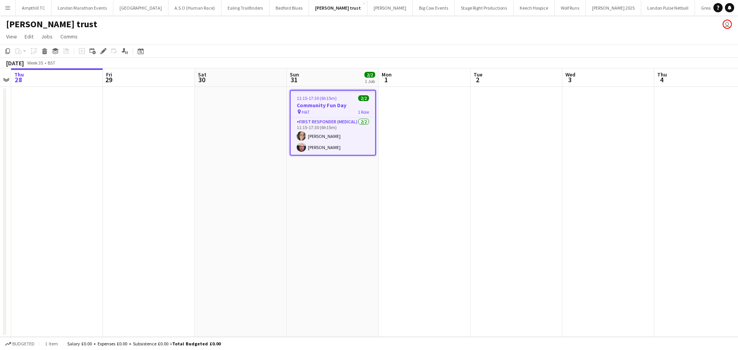
click at [102, 56] on app-toolbar "Copy Paste Paste Ctrl+V Paste with crew Ctrl+Shift+V Paste linked Job Delete Gr…" at bounding box center [369, 51] width 738 height 13
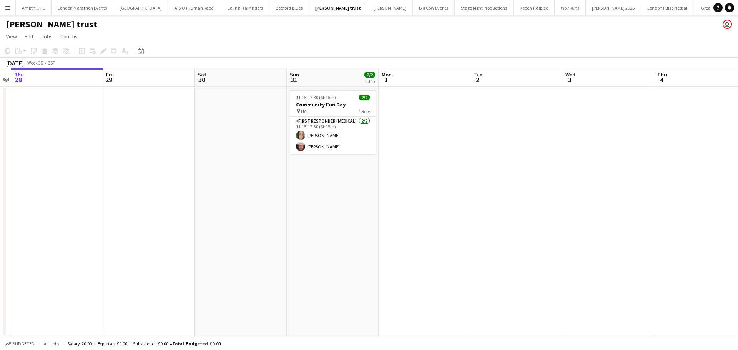
drag, startPoint x: 323, startPoint y: 106, endPoint x: 286, endPoint y: 102, distance: 37.8
click at [323, 106] on h3 "Community Fun Day" at bounding box center [333, 104] width 86 height 7
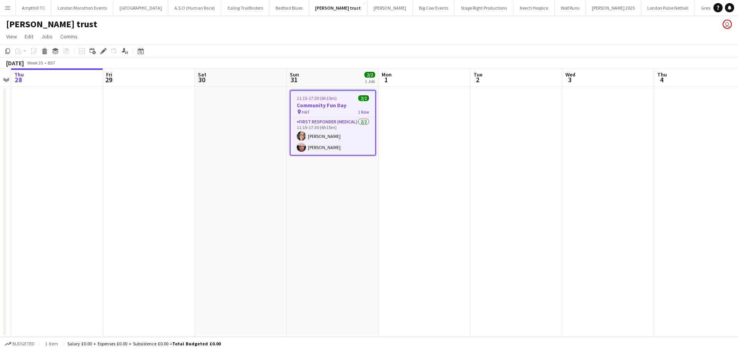
drag, startPoint x: 101, startPoint y: 52, endPoint x: 131, endPoint y: 59, distance: 31.2
click at [101, 53] on icon "Edit" at bounding box center [103, 51] width 6 height 6
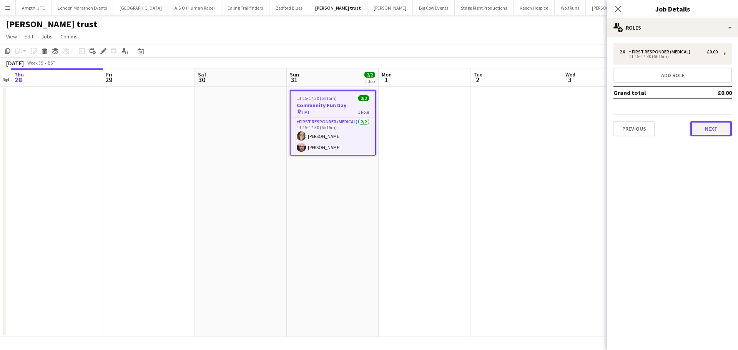
click at [713, 124] on button "Next" at bounding box center [712, 128] width 42 height 15
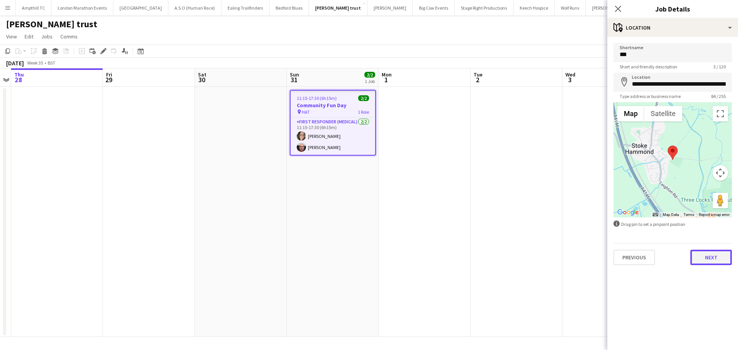
click at [698, 257] on button "Next" at bounding box center [712, 257] width 42 height 15
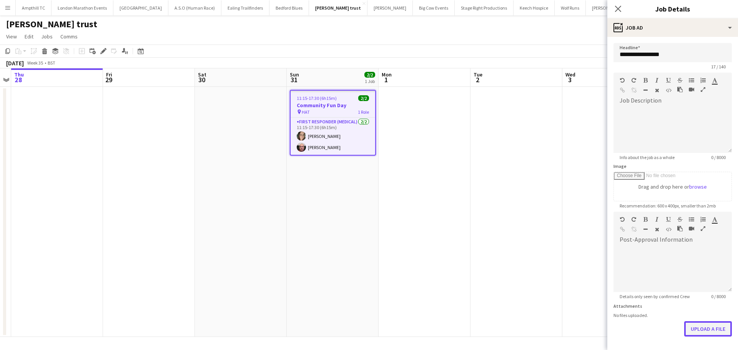
click at [698, 326] on button "Upload a file" at bounding box center [709, 329] width 48 height 15
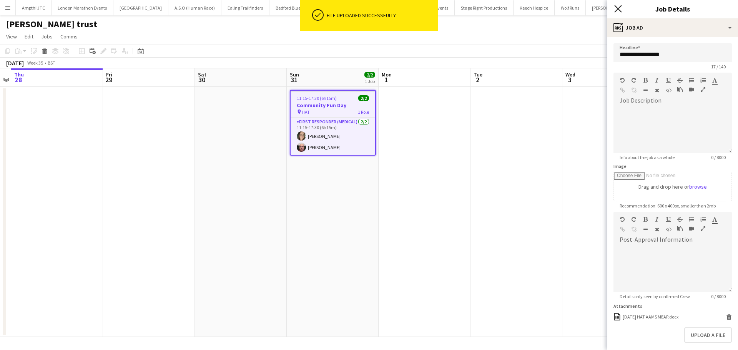
click at [617, 8] on icon at bounding box center [618, 8] width 7 height 7
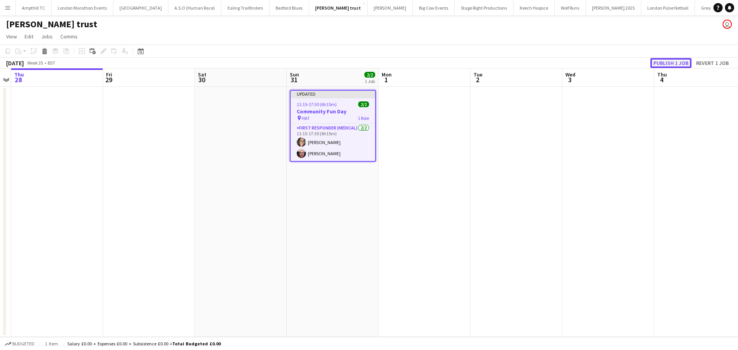
click at [664, 60] on button "Publish 1 job" at bounding box center [671, 63] width 41 height 10
